Goal: Find contact information: Find contact information

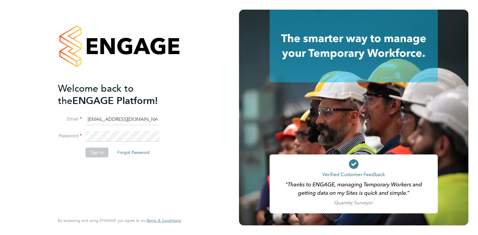
type input "[EMAIL_ADDRESS][DOMAIN_NAME]"
drag, startPoint x: 62, startPoint y: 148, endPoint x: 90, endPoint y: 142, distance: 28.5
click at [62, 148] on li "Sign In Forgot Password" at bounding box center [116, 155] width 117 height 16
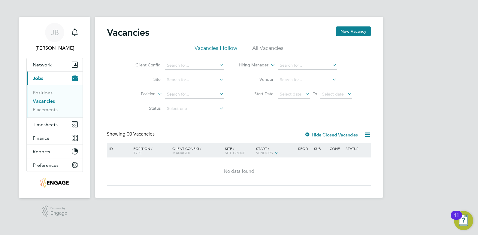
click at [46, 101] on link "Vacancies" at bounding box center [44, 101] width 22 height 6
click at [268, 49] on li "All Vacancies" at bounding box center [267, 49] width 31 height 11
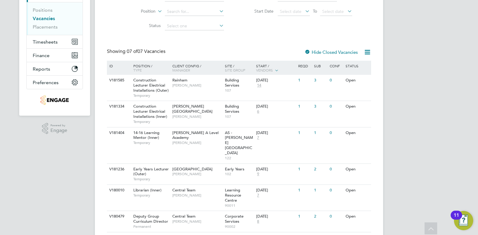
scroll to position [112, 0]
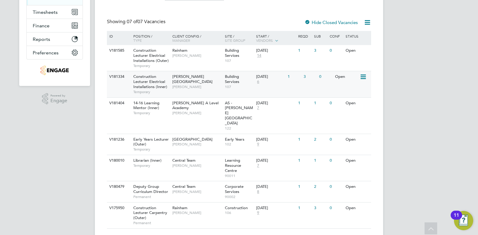
click at [213, 86] on div "Hackney Campus Christopher Taylor" at bounding box center [197, 81] width 53 height 21
click at [295, 64] on div "V181585 Construction Lecturer Electrical Installations (Outer) Temporary Rainha…" at bounding box center [239, 58] width 264 height 26
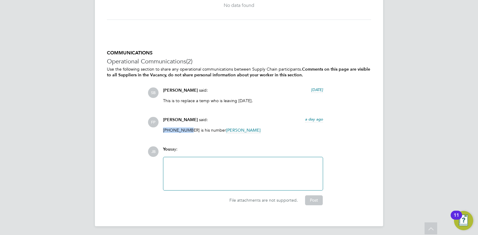
drag, startPoint x: 189, startPoint y: 129, endPoint x: 162, endPoint y: 129, distance: 26.7
click at [162, 129] on div "Frank Pocock said: a day ago 07775613433 is his number Ian Rist Show more" at bounding box center [243, 127] width 166 height 20
copy p "07775613433"
click at [252, 142] on div "COMMUNICATIONS Operational Communications (2) Use the following section to shar…" at bounding box center [239, 127] width 264 height 155
drag, startPoint x: 188, startPoint y: 128, endPoint x: 162, endPoint y: 128, distance: 26.4
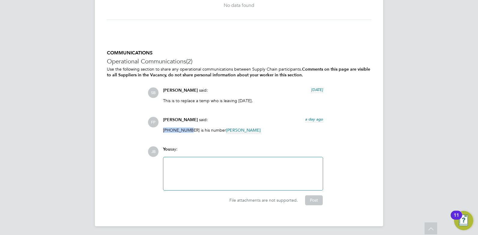
click at [162, 128] on div "Frank Pocock said: a day ago 07775613433 is his number Ian Rist Show more" at bounding box center [243, 127] width 166 height 20
copy p "07775613433"
click at [243, 114] on div "SB Stephen Brayshaw said: 2 days ago This is to replace a temp who is leaving o…" at bounding box center [259, 112] width 223 height 50
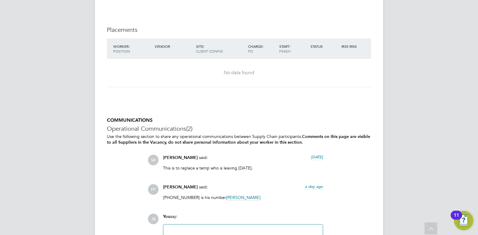
scroll to position [1320, 0]
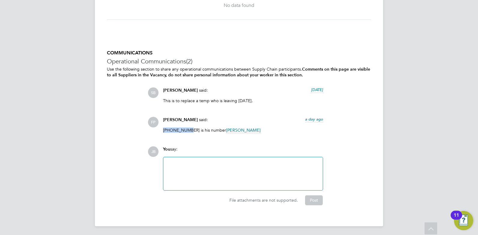
drag, startPoint x: 189, startPoint y: 129, endPoint x: 163, endPoint y: 130, distance: 25.8
click at [163, 130] on p "07775613433 is his number Ian Rist" at bounding box center [243, 129] width 160 height 5
copy p "07775613433"
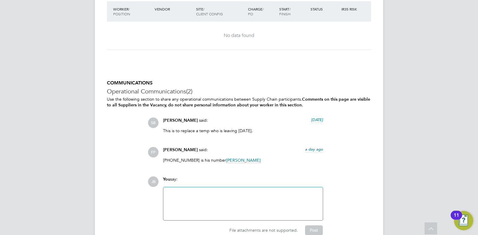
click at [355, 173] on div "COMMUNICATIONS Operational Communications (2) Use the following section to shar…" at bounding box center [239, 157] width 264 height 155
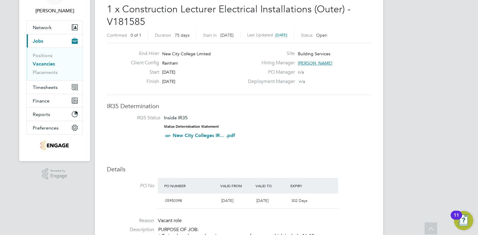
scroll to position [0, 0]
